Goal: Information Seeking & Learning: Learn about a topic

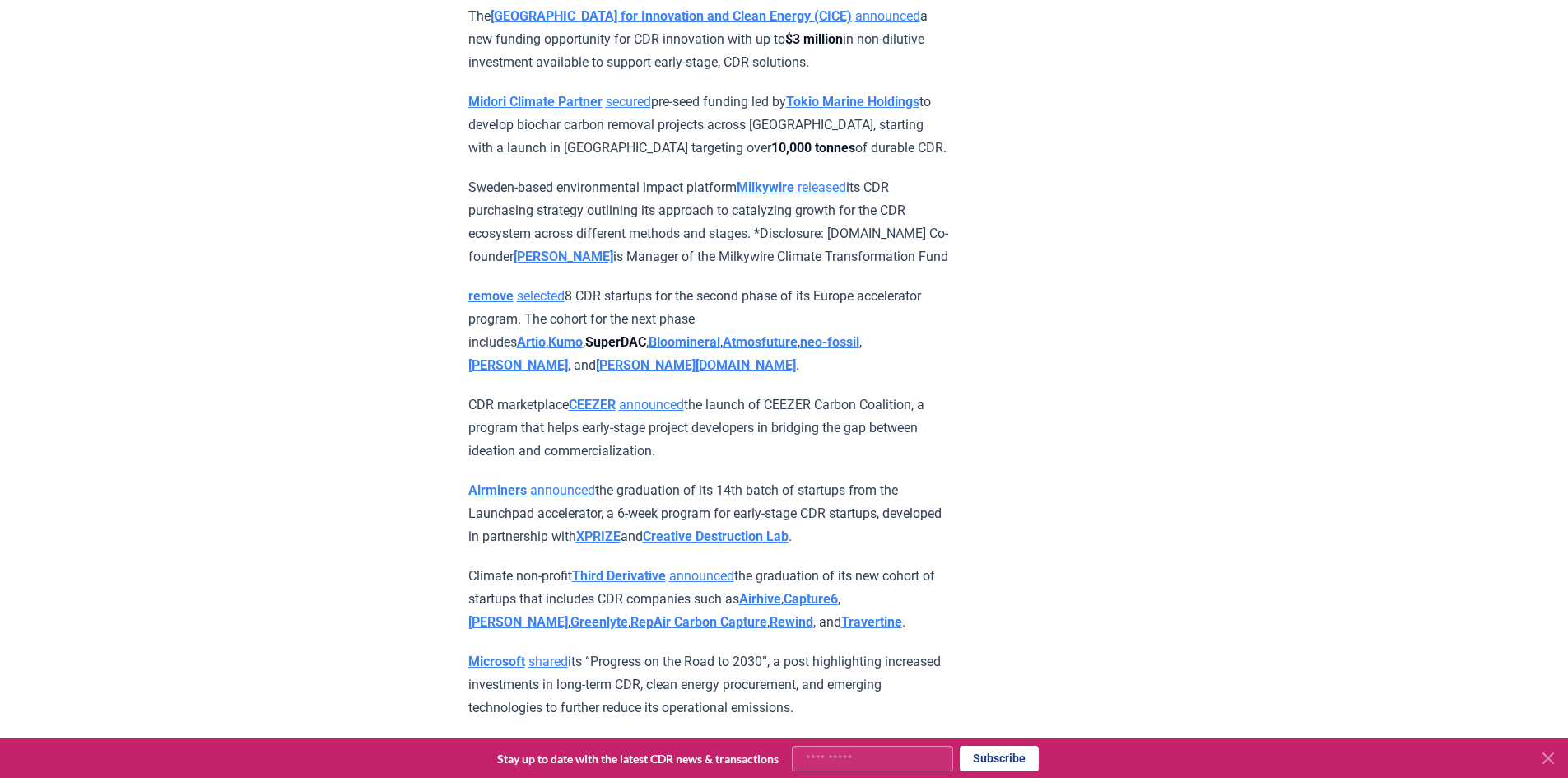
scroll to position [4602, 0]
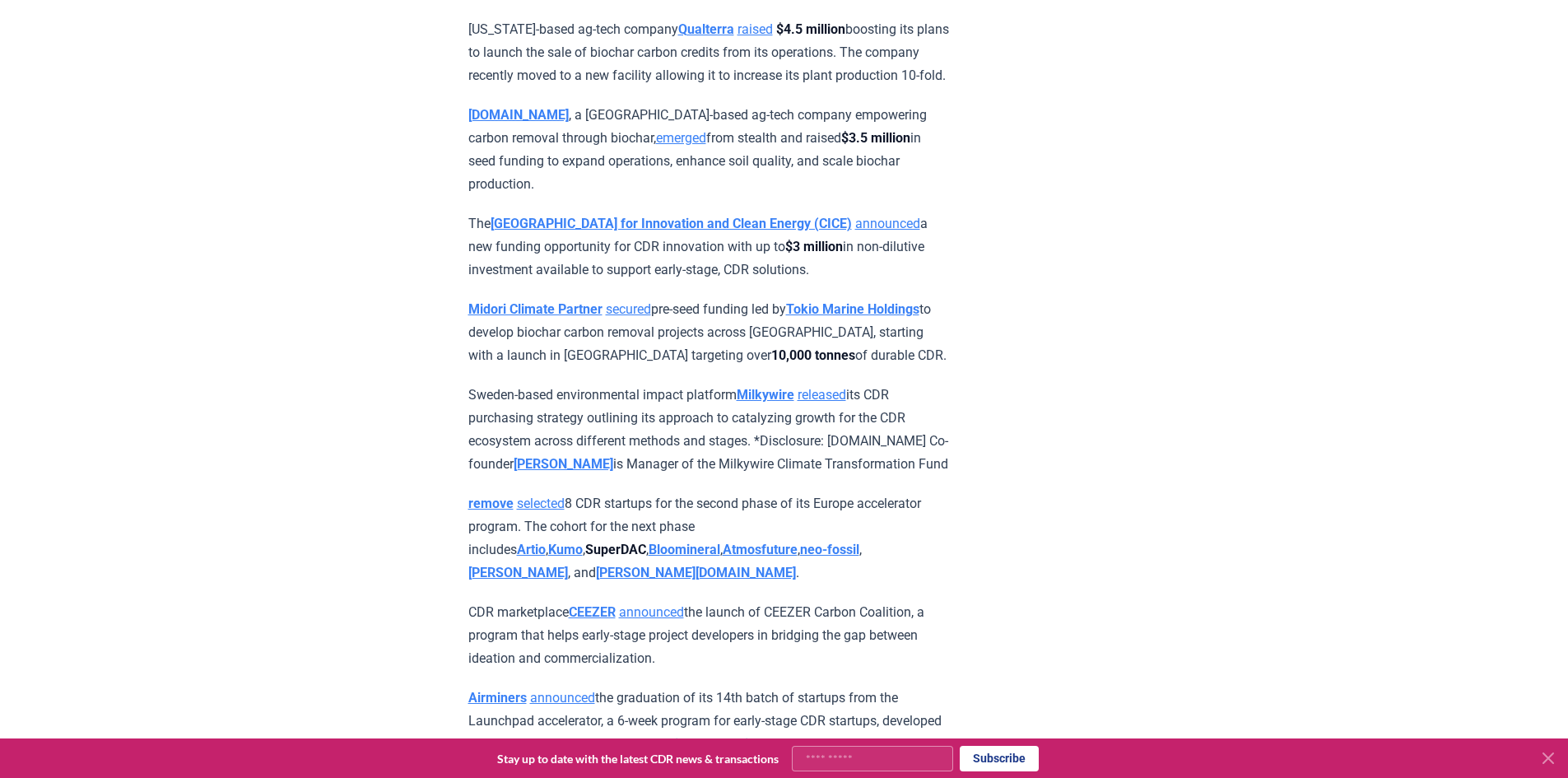
drag, startPoint x: 950, startPoint y: 430, endPoint x: 438, endPoint y: 417, distance: 512.2
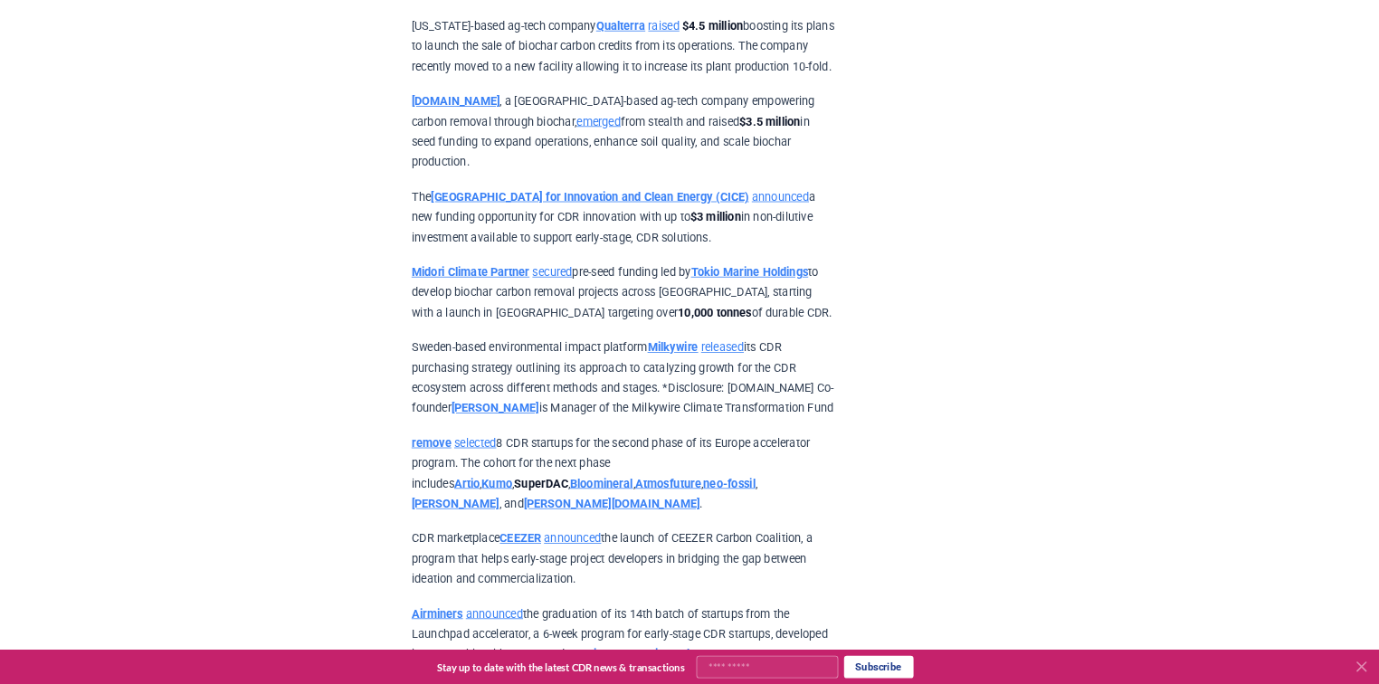
scroll to position [5058, 0]
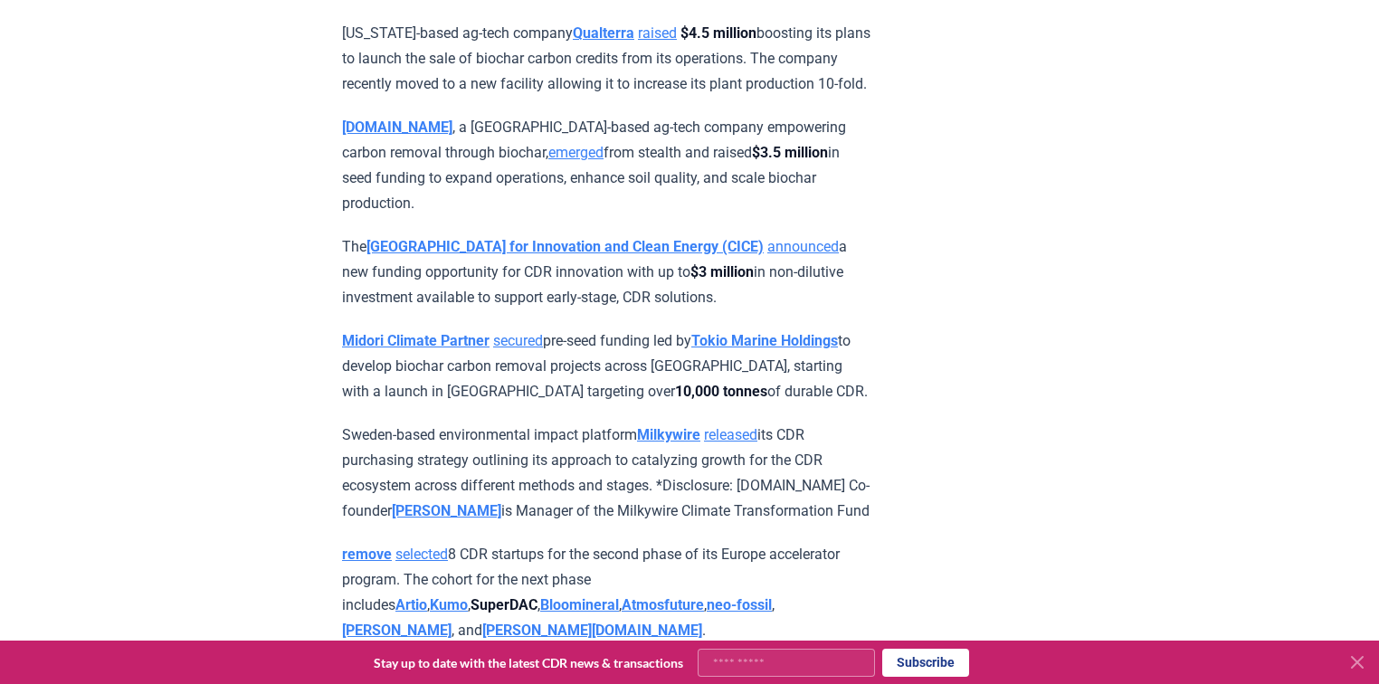
drag, startPoint x: 812, startPoint y: 477, endPoint x: 320, endPoint y: 424, distance: 494.3
copy p "Midori Climate Partner secured pre-seed funding led by Tokio Marine Holdings to…"
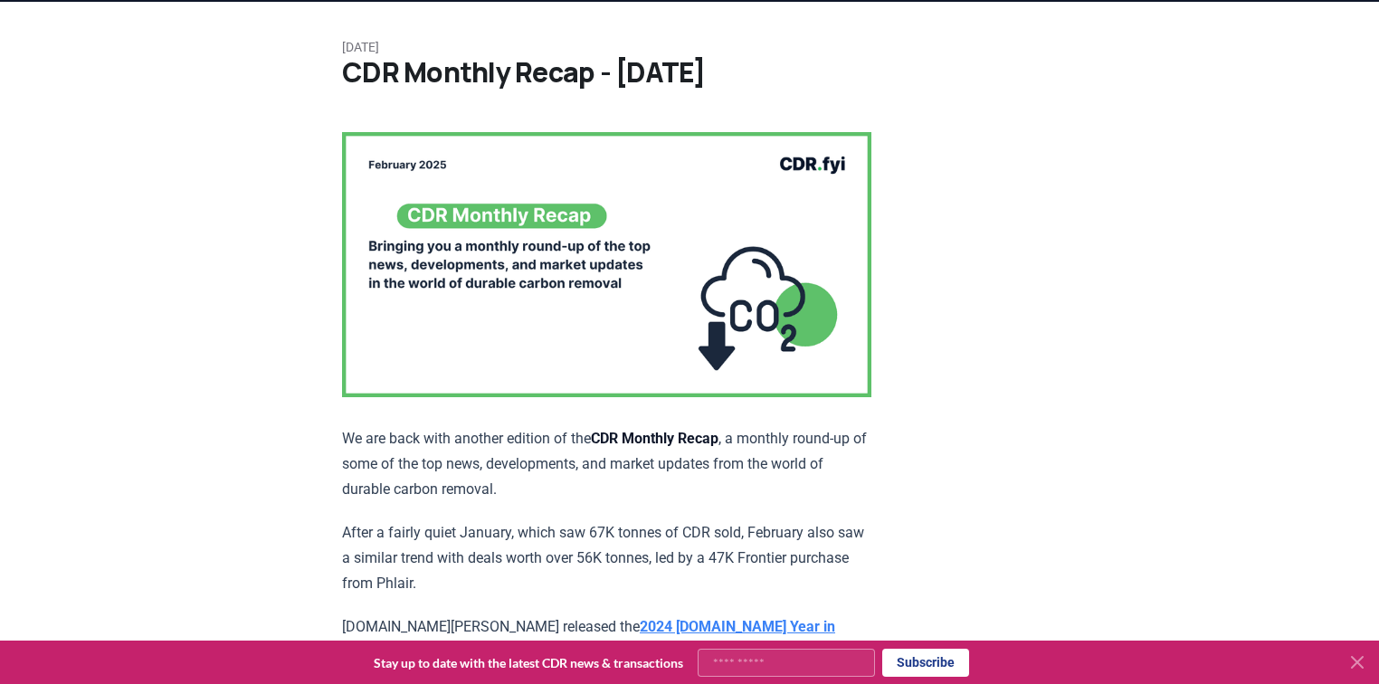
scroll to position [0, 0]
